Goal: Task Accomplishment & Management: Complete application form

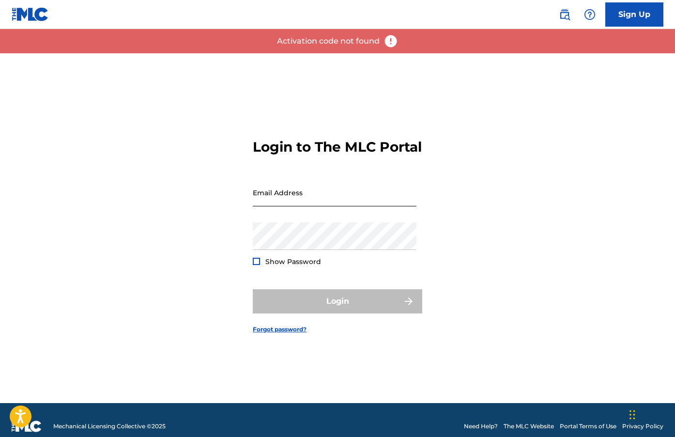
click at [332, 194] on input "Email Address" at bounding box center [335, 193] width 164 height 28
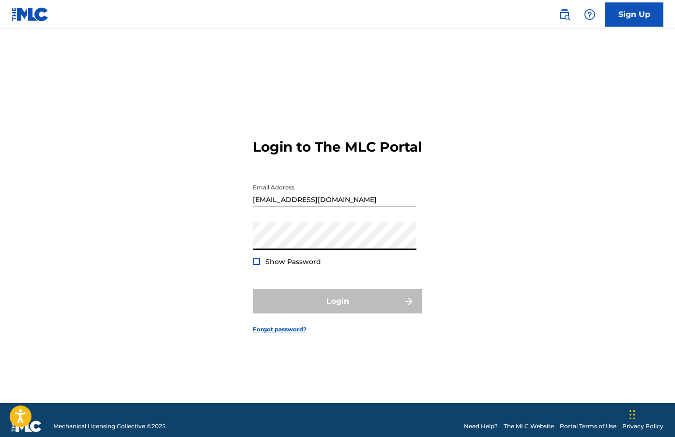
type input "[EMAIL_ADDRESS][DOMAIN_NAME]"
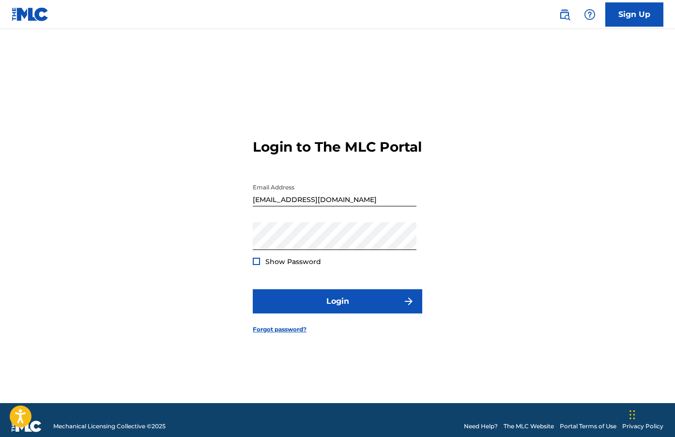
click at [328, 295] on form "Login to The MLC Portal Email Address [EMAIL_ADDRESS][DOMAIN_NAME] Password Sho…" at bounding box center [337, 228] width 169 height 350
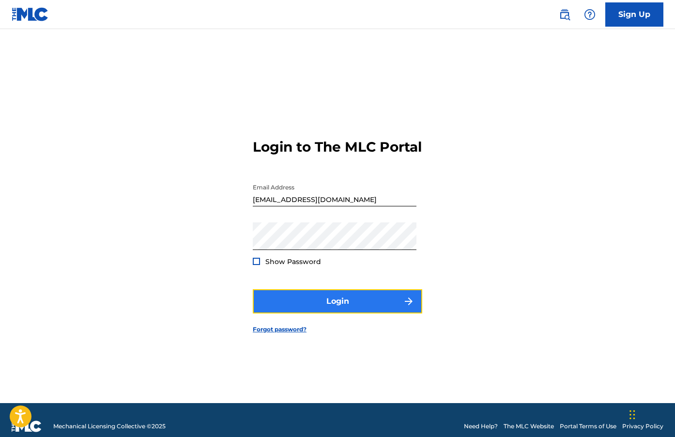
click at [330, 309] on button "Login" at bounding box center [337, 301] width 169 height 24
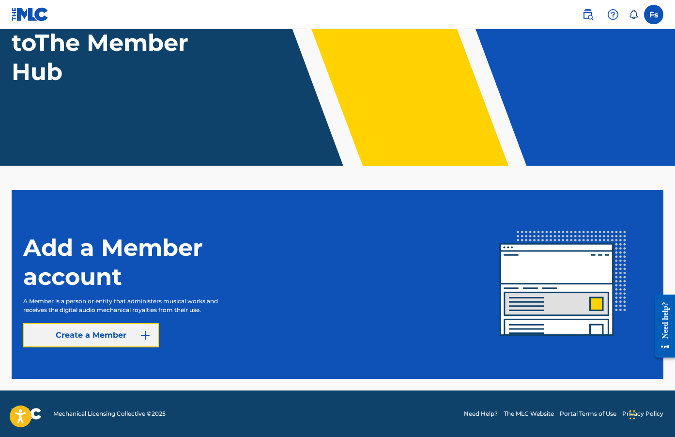
click at [96, 340] on link "Create a Member" at bounding box center [91, 335] width 136 height 24
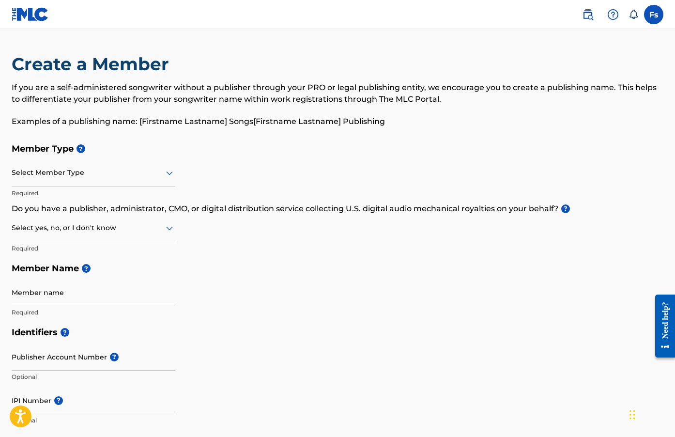
click at [117, 169] on div at bounding box center [94, 173] width 164 height 12
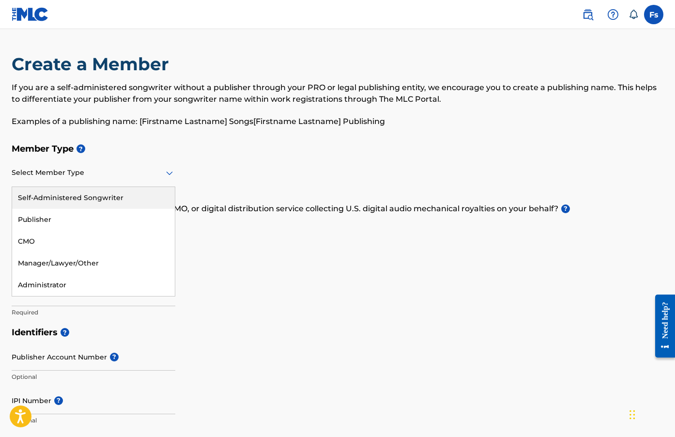
click at [160, 125] on p "Examples of a publishing name: [Firstname Lastname] Songs[Firstname Lastname] P…" at bounding box center [338, 122] width 652 height 12
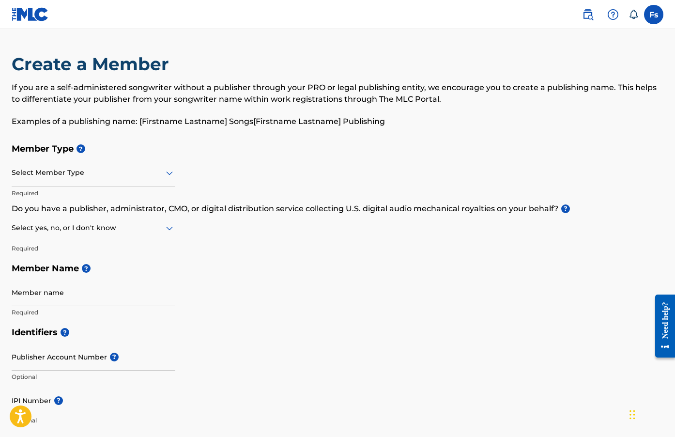
click at [30, 12] on img at bounding box center [30, 14] width 37 height 14
